Goal: Information Seeking & Learning: Learn about a topic

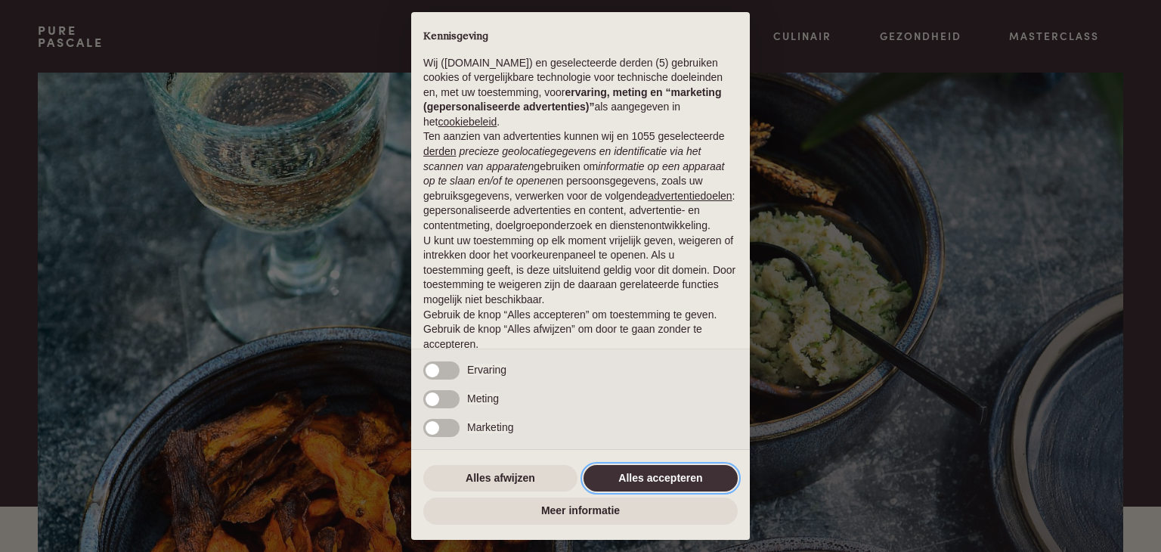
click at [633, 477] on button "Alles accepteren" at bounding box center [660, 478] width 154 height 27
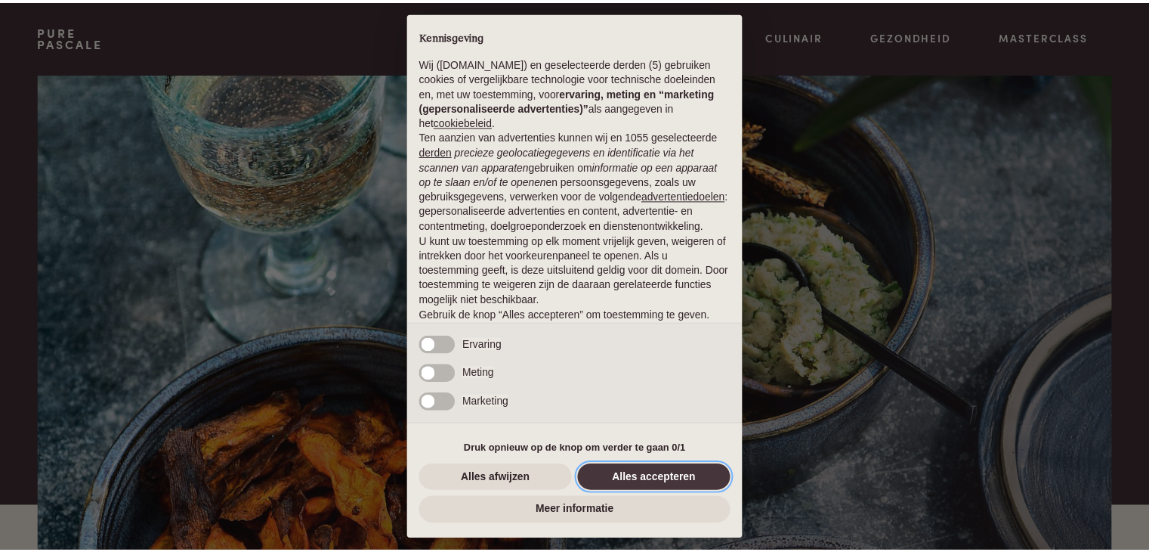
scroll to position [56, 0]
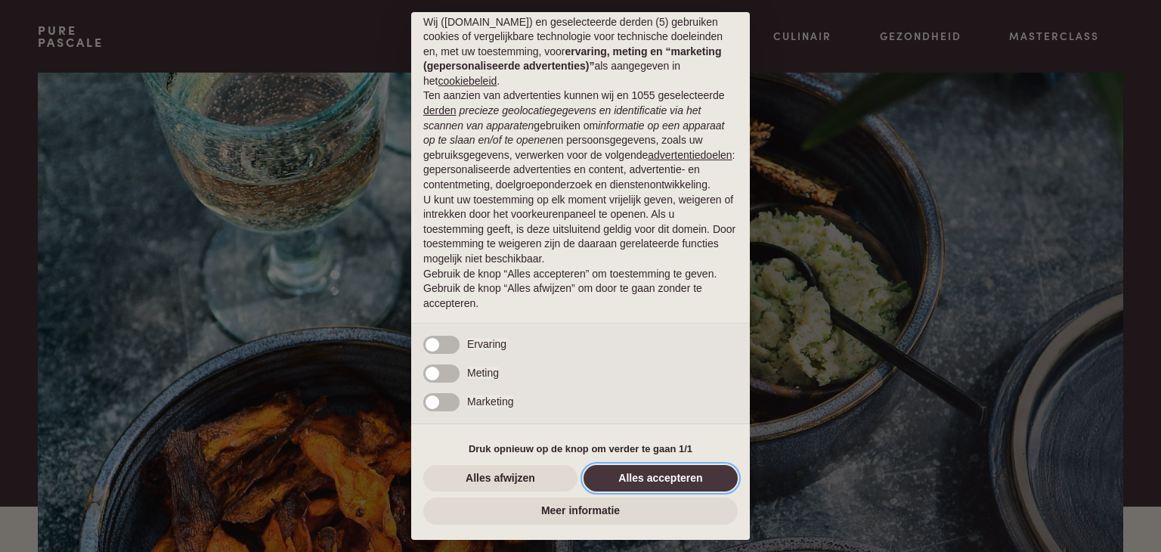
click at [633, 477] on button "Alles accepteren" at bounding box center [660, 478] width 154 height 27
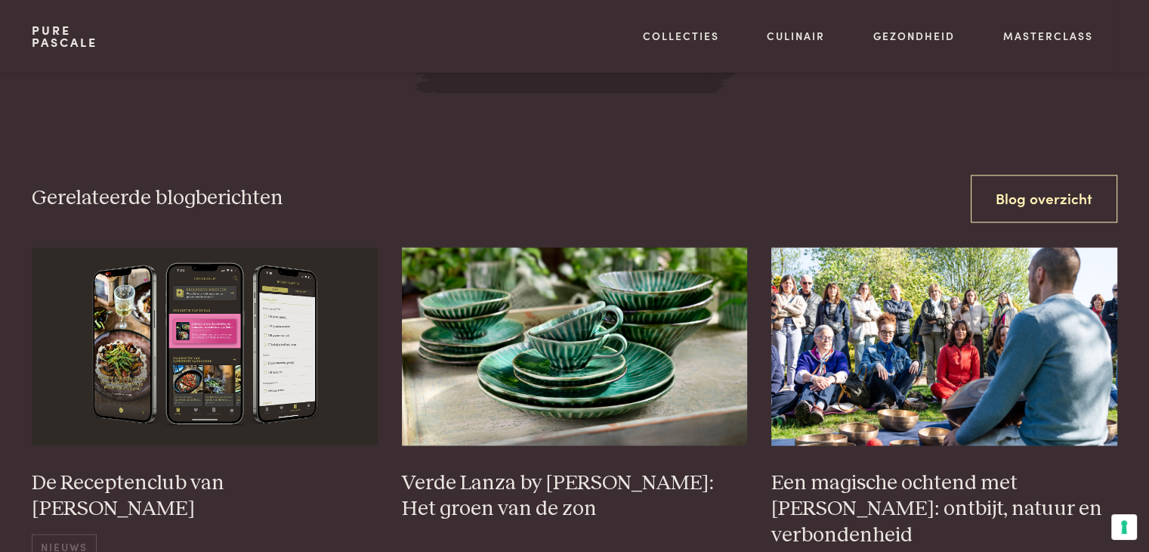
scroll to position [2632, 0]
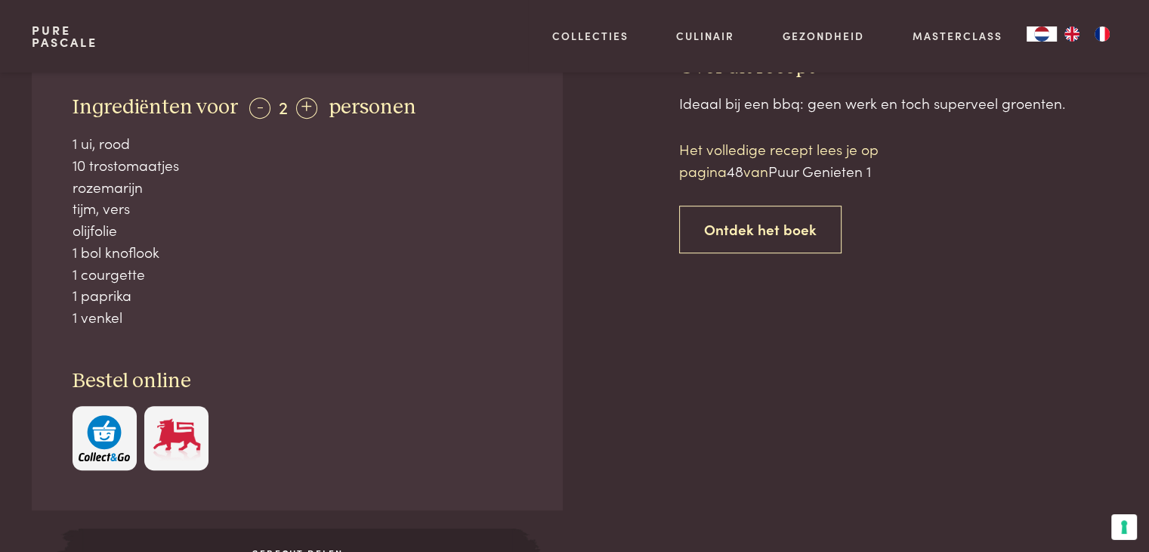
scroll to position [624, 0]
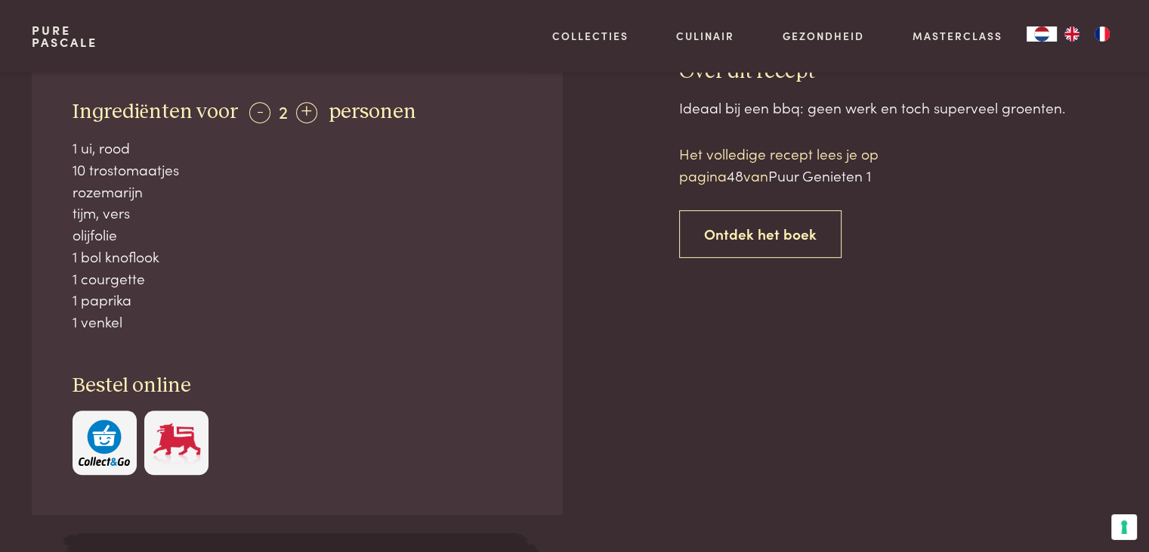
click at [357, 120] on span "personen" at bounding box center [373, 111] width 88 height 21
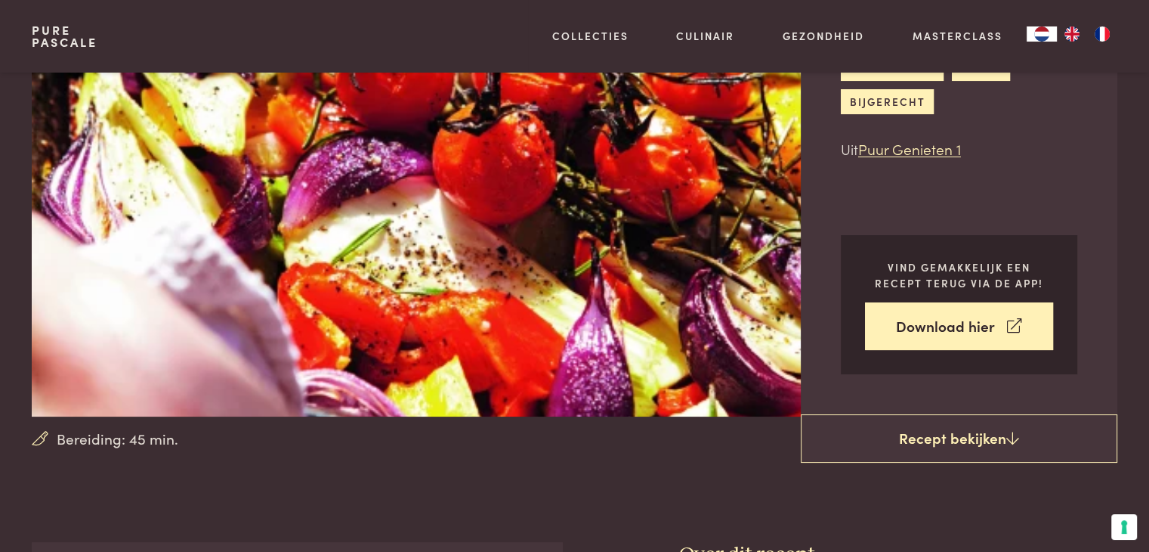
scroll to position [133, 0]
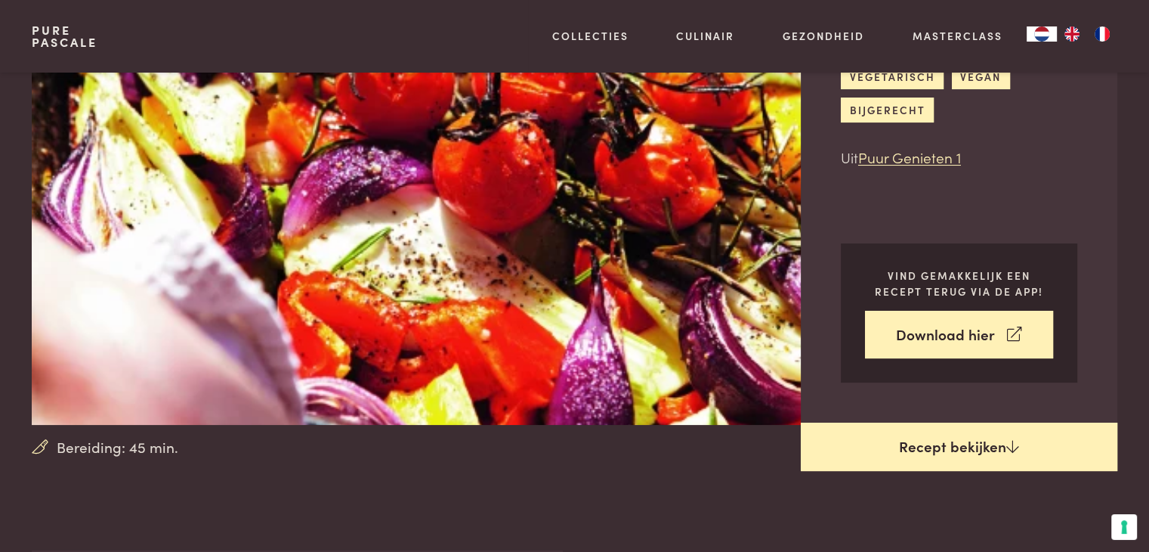
click at [952, 445] on link "Recept bekijken" at bounding box center [959, 446] width 317 height 48
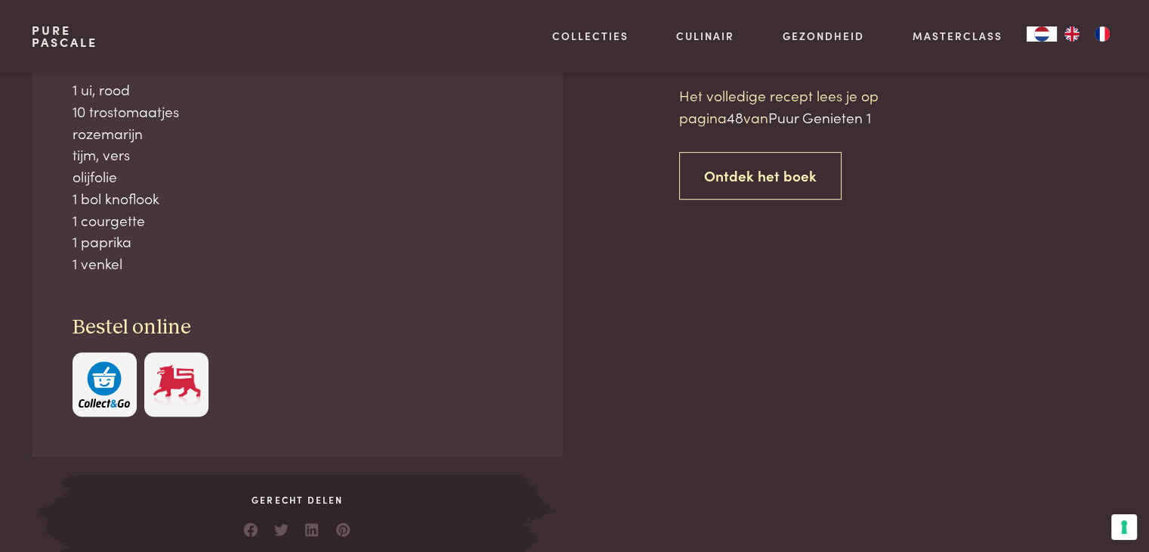
scroll to position [683, 0]
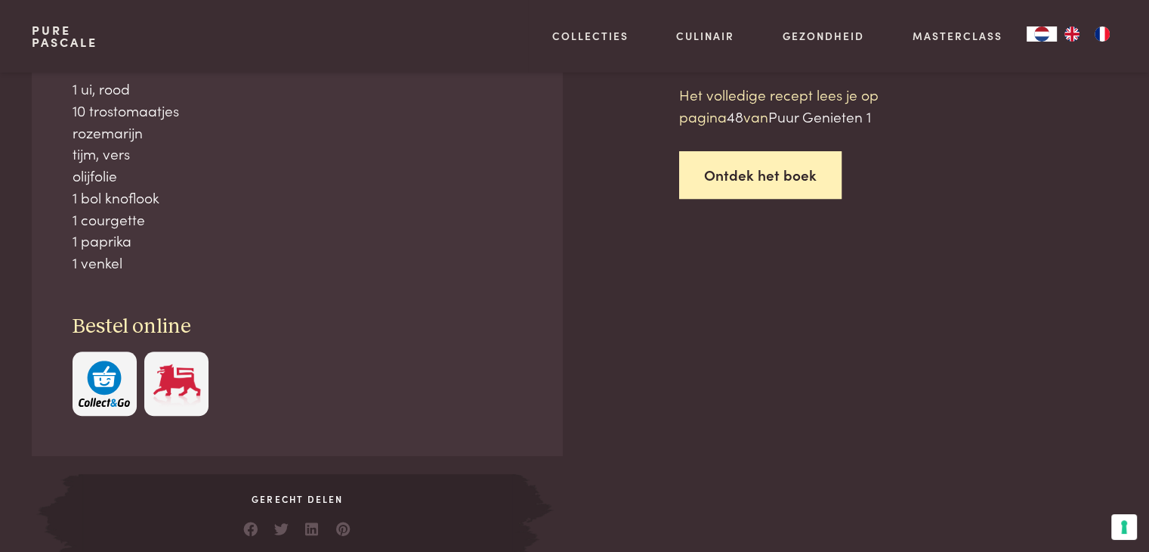
click at [803, 172] on link "Ontdek het boek" at bounding box center [760, 175] width 162 height 48
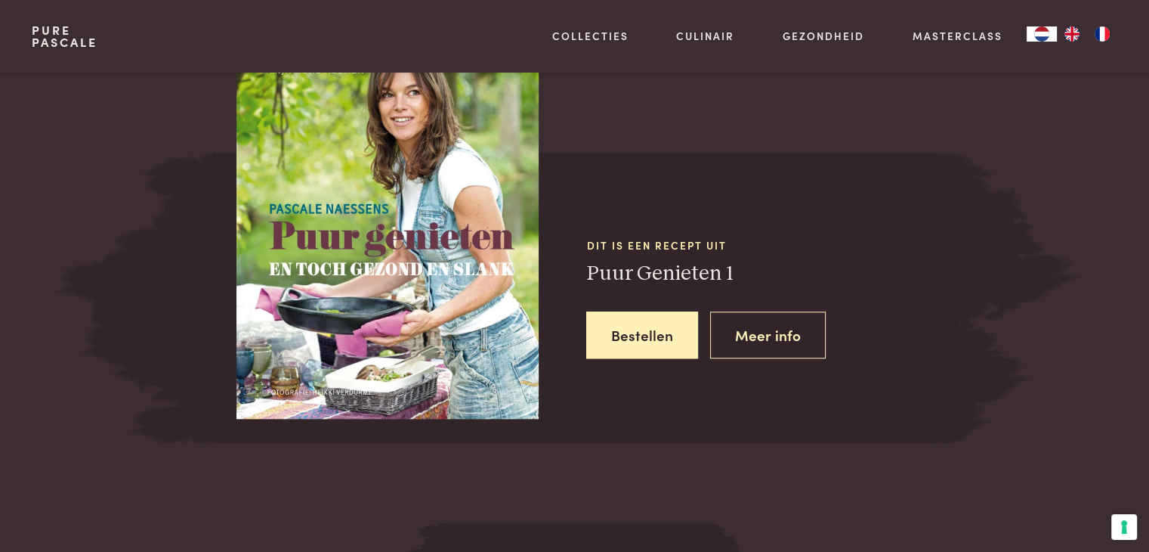
scroll to position [1401, 0]
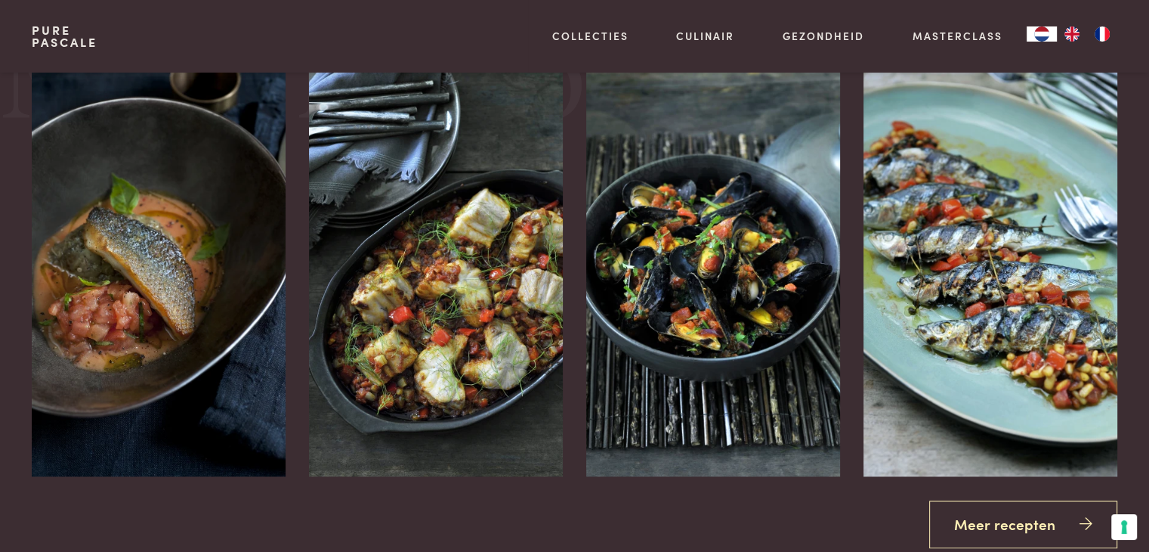
scroll to position [2074, 0]
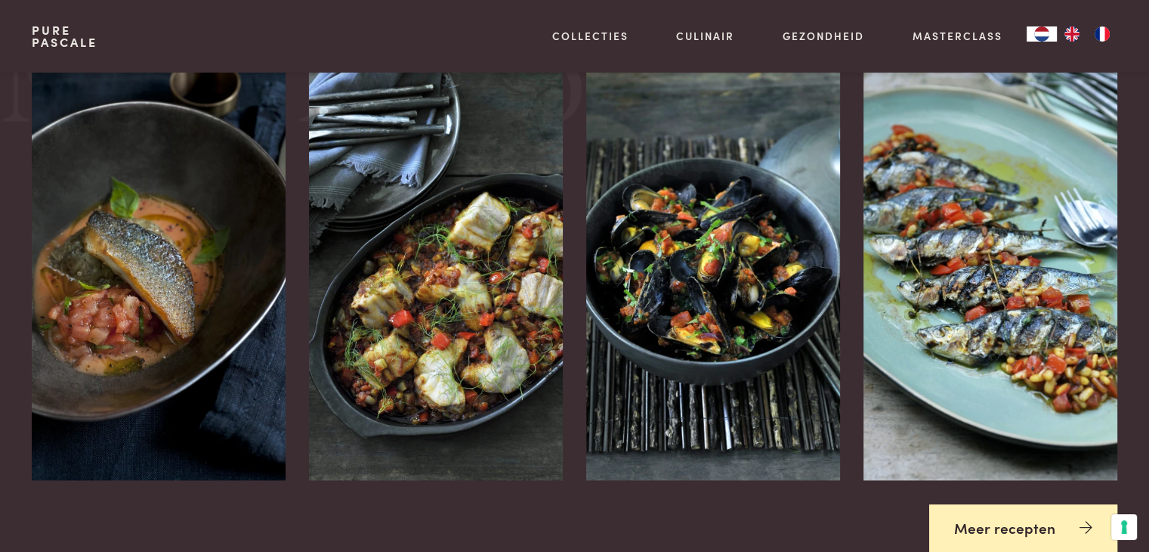
click at [1028, 515] on link "Meer recepten" at bounding box center [1023, 528] width 188 height 48
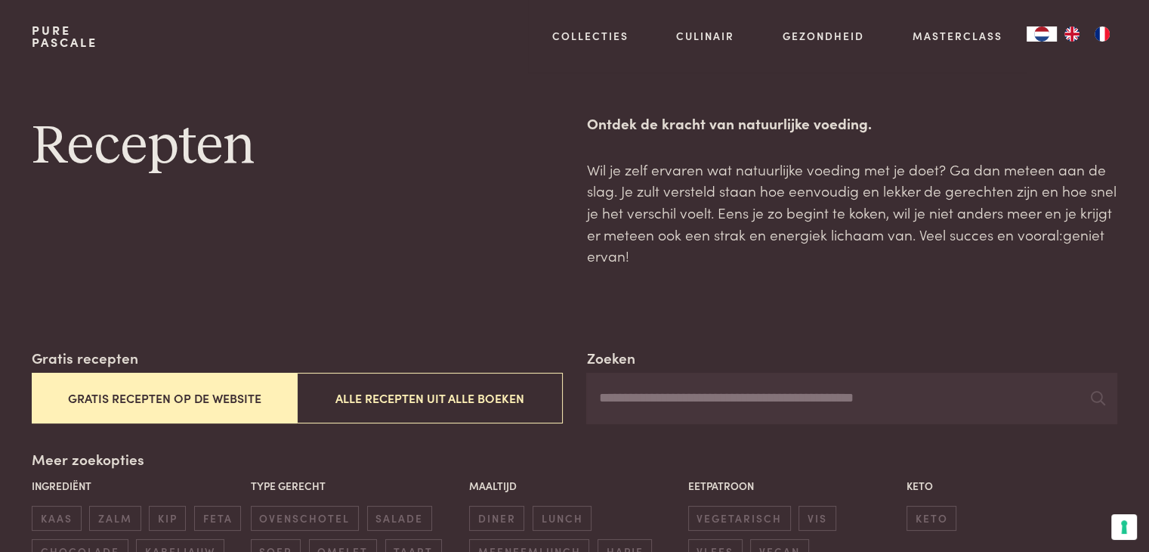
click at [164, 405] on button "Gratis recepten op de website" at bounding box center [164, 398] width 265 height 51
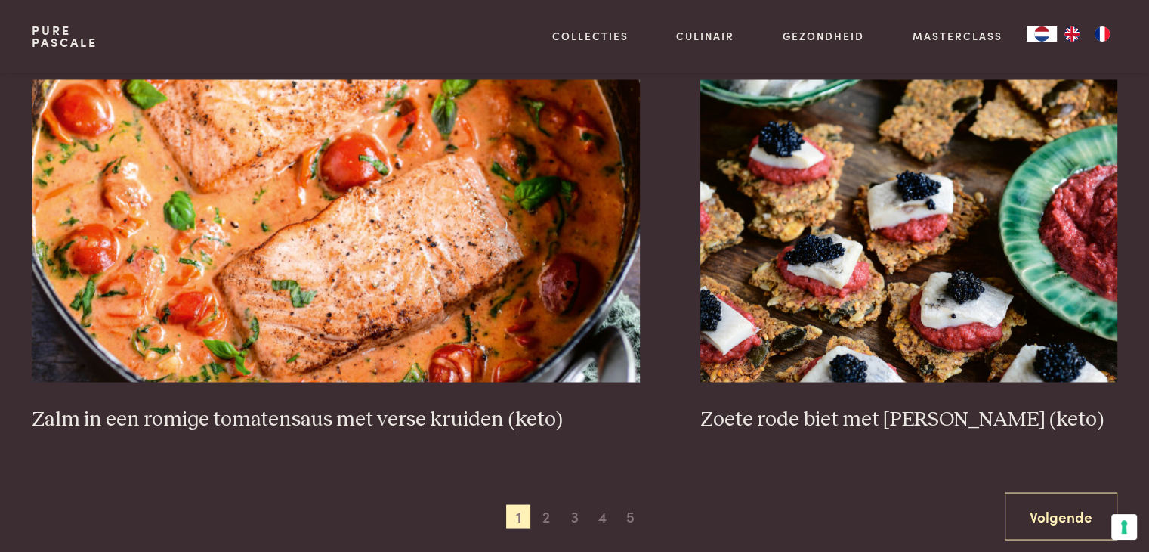
scroll to position [2721, 0]
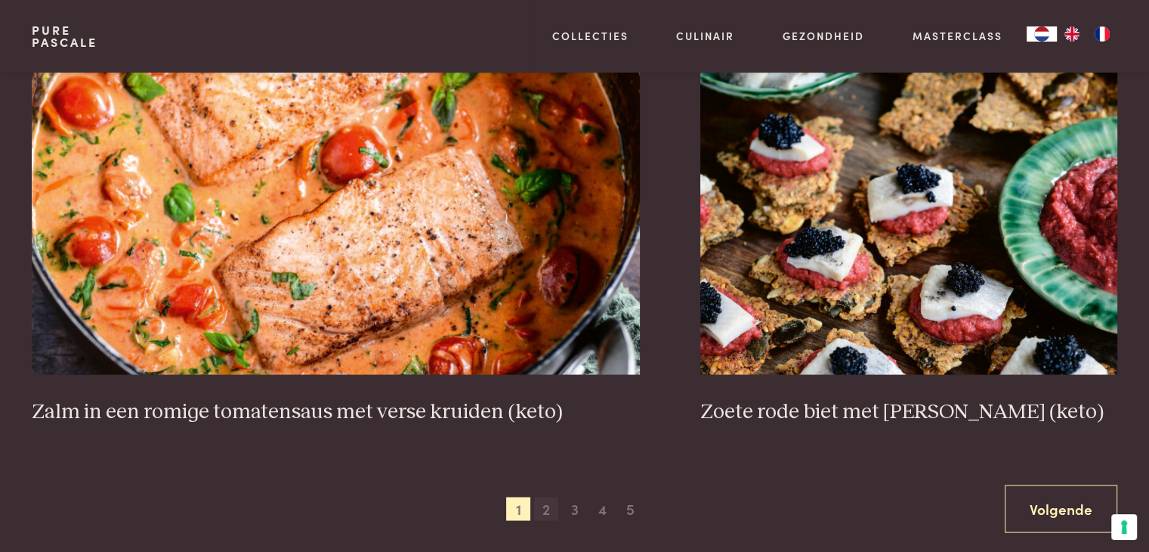
click at [549, 506] on span "2" at bounding box center [546, 508] width 24 height 24
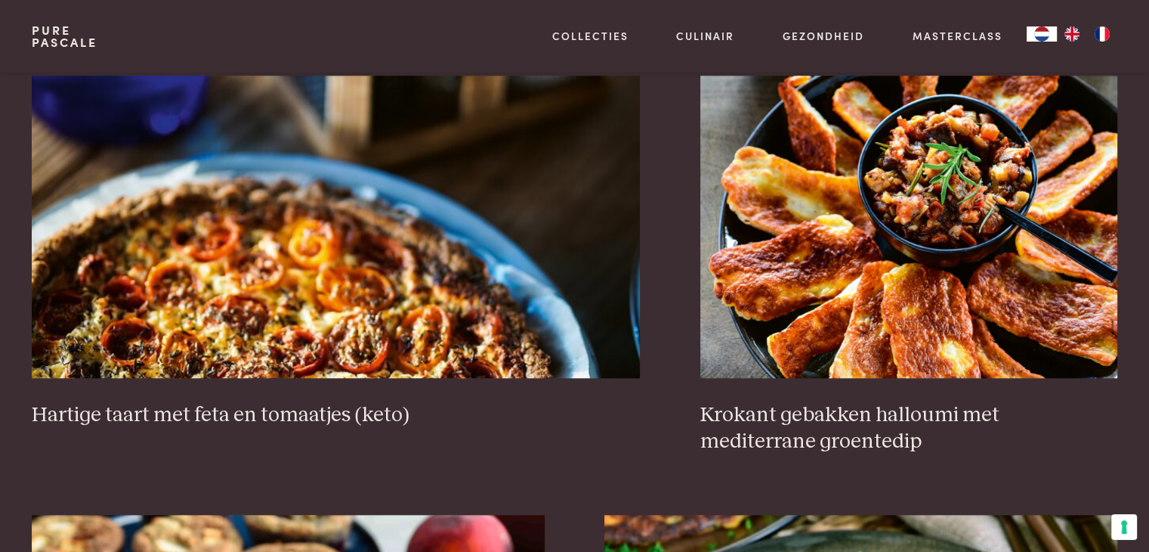
scroll to position [1446, 0]
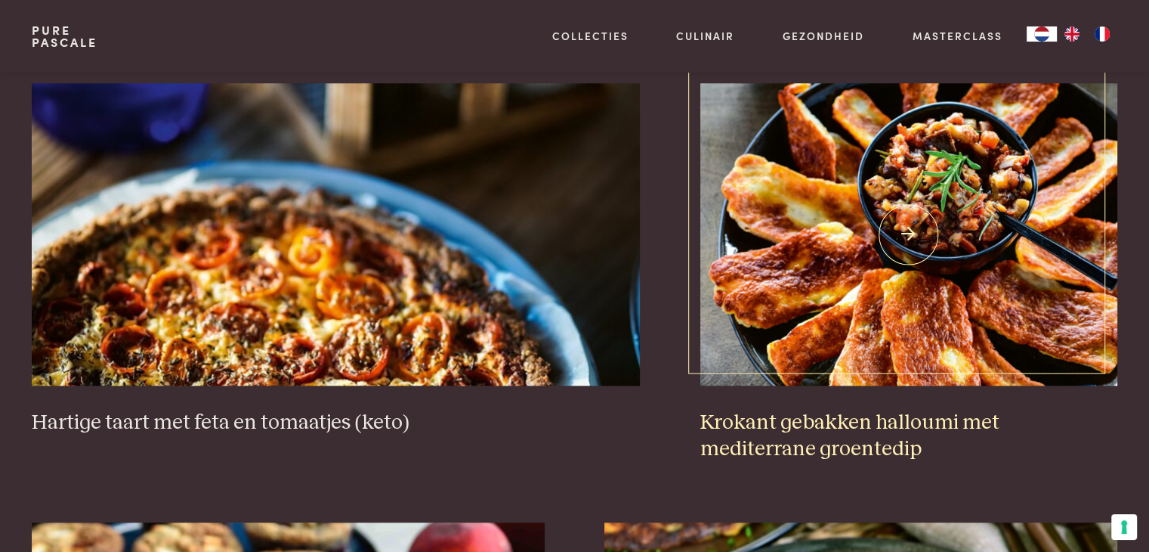
click at [937, 416] on h3 "Krokant gebakken halloumi met mediterrane groentedip" at bounding box center [909, 436] width 417 height 52
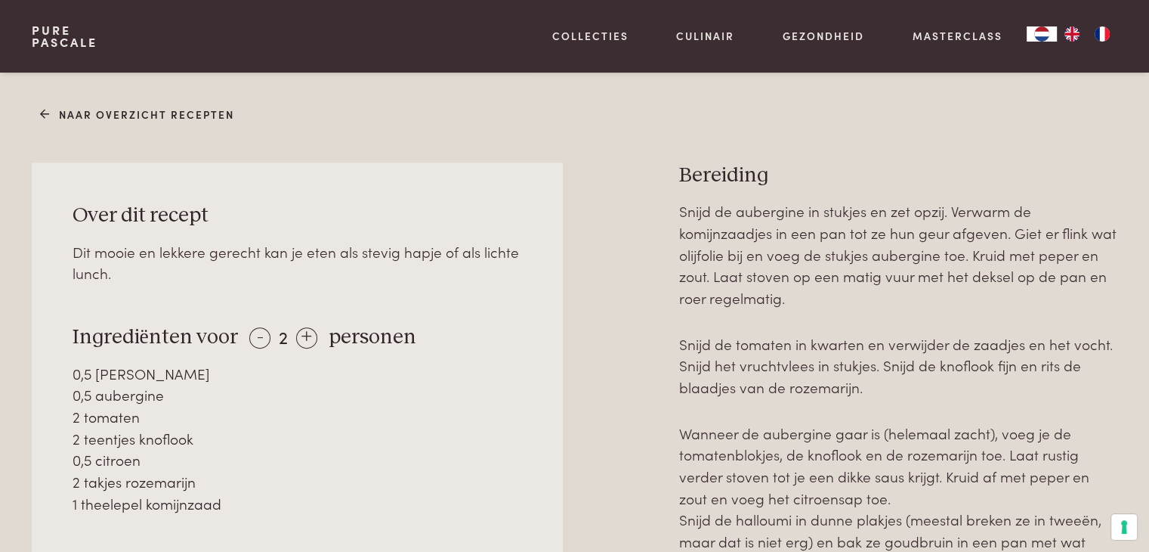
scroll to position [620, 0]
